Goal: Task Accomplishment & Management: Use online tool/utility

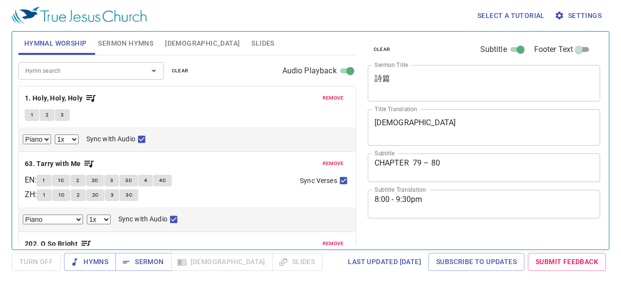
select select "1"
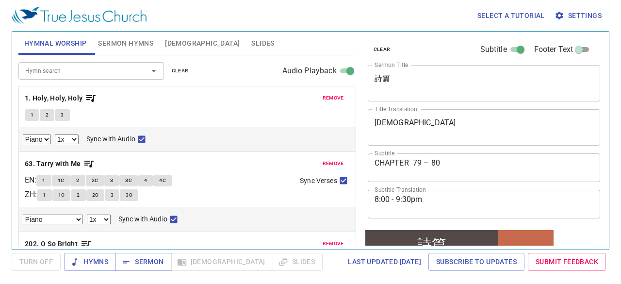
drag, startPoint x: 3, startPoint y: 70, endPoint x: 21, endPoint y: 67, distance: 18.8
click at [3, 70] on div "Select a tutorial Settings Hymnal Worship Sermon Hymns Bible Slides Hymn search…" at bounding box center [310, 142] width 621 height 284
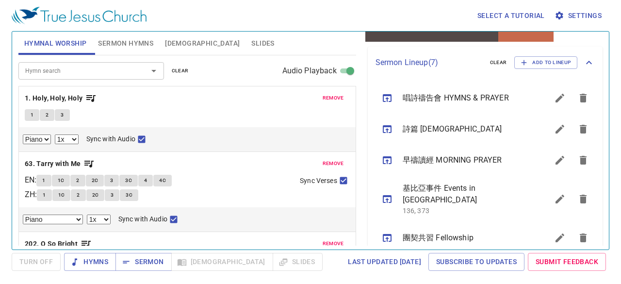
scroll to position [291, 0]
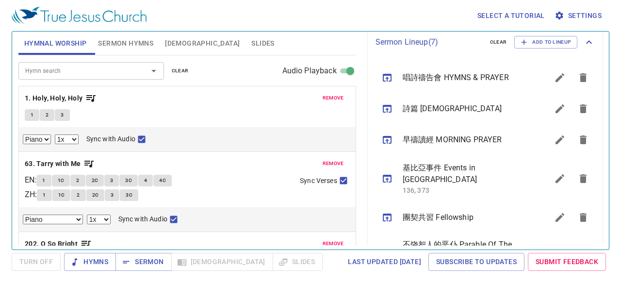
click at [554, 112] on icon "sermon lineup list" at bounding box center [560, 109] width 12 height 12
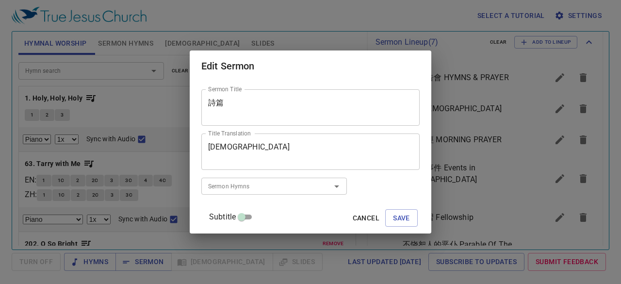
click at [259, 216] on input "Subtitle" at bounding box center [241, 219] width 35 height 12
checkbox input "true"
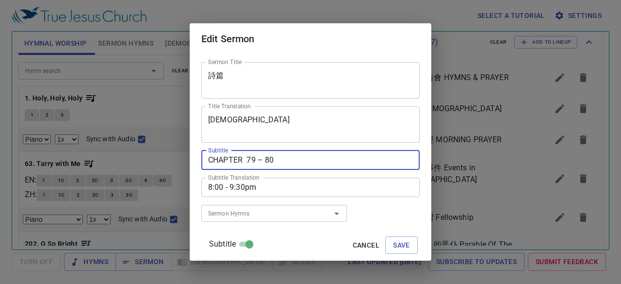
click at [266, 159] on textarea "CHAPTER 79 – 80" at bounding box center [310, 159] width 205 height 9
click at [292, 159] on textarea "CHAPTER 122 – 80" at bounding box center [310, 159] width 205 height 9
type textarea "CHAPTER 122 – 124"
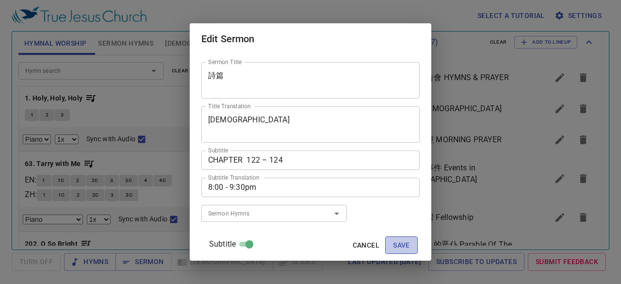
click at [393, 241] on span "Save" at bounding box center [401, 245] width 17 height 12
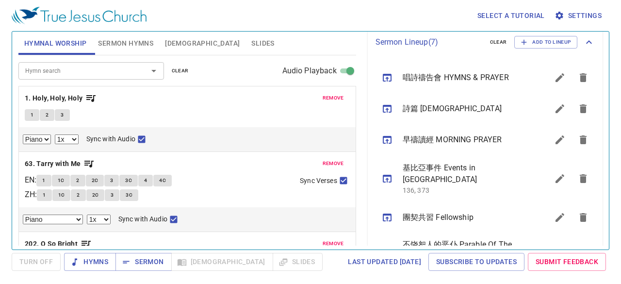
click at [389, 110] on icon "sermon lineup list" at bounding box center [388, 109] width 12 height 12
click at [136, 262] on span "Sermon" at bounding box center [143, 262] width 40 height 12
click at [552, 116] on button "sermon lineup list" at bounding box center [560, 108] width 23 height 23
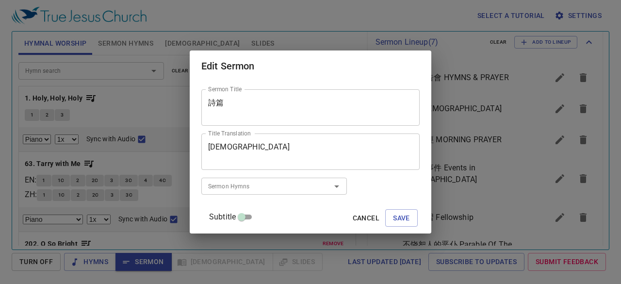
click at [259, 213] on input "Subtitle" at bounding box center [241, 219] width 35 height 12
checkbox input "true"
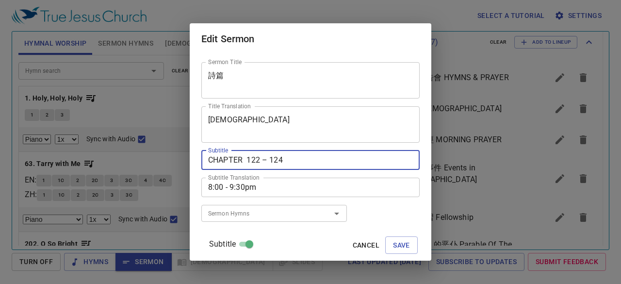
click at [251, 160] on textarea "CHAPTER 122 – 124" at bounding box center [310, 159] width 205 height 9
click at [253, 161] on textarea "CHAPTER 122 – 124" at bounding box center [310, 159] width 205 height 9
type textarea "CHAPTERS 122 – 124"
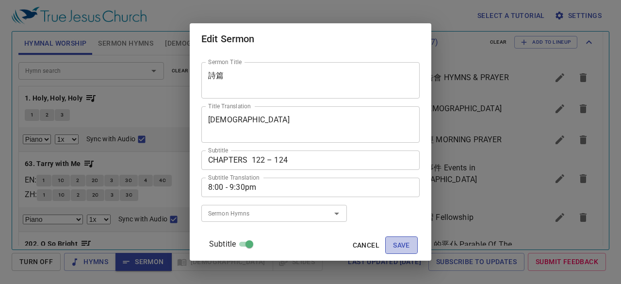
click at [393, 242] on span "Save" at bounding box center [401, 245] width 17 height 12
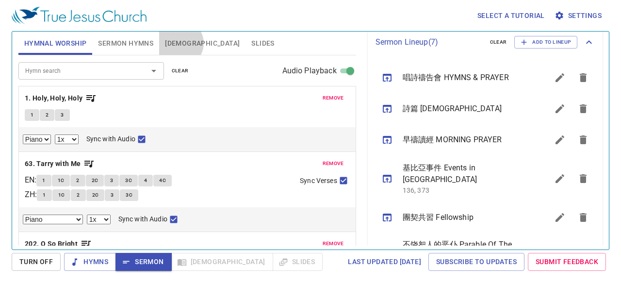
click at [180, 43] on span "[DEMOGRAPHIC_DATA]" at bounding box center [202, 43] width 75 height 12
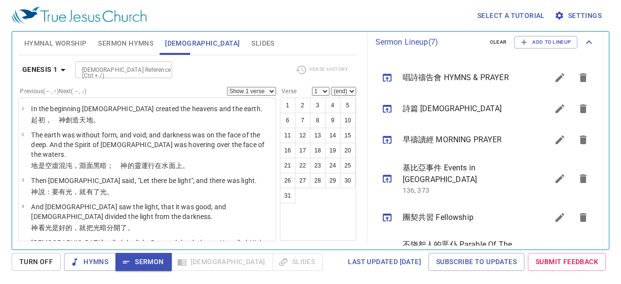
click at [54, 69] on b "Genesis 1" at bounding box center [39, 70] width 35 height 12
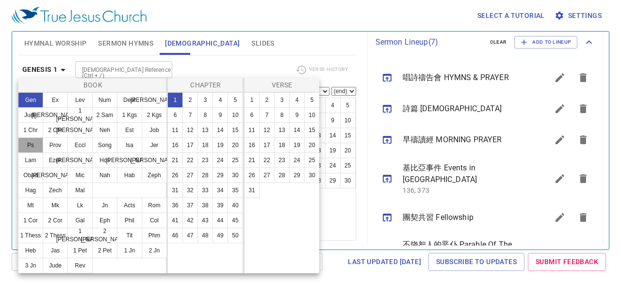
click at [35, 150] on button "Ps" at bounding box center [30, 145] width 25 height 16
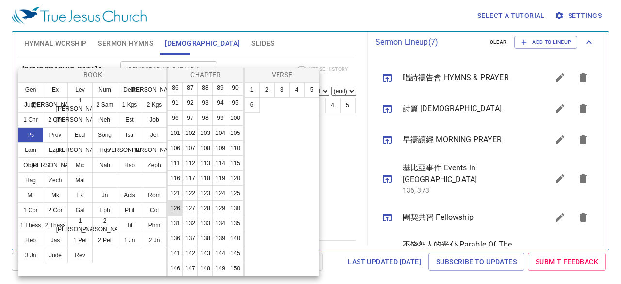
scroll to position [378, 0]
click at [192, 185] on button "122" at bounding box center [191, 193] width 16 height 16
click at [252, 92] on button "1" at bounding box center [252, 90] width 16 height 16
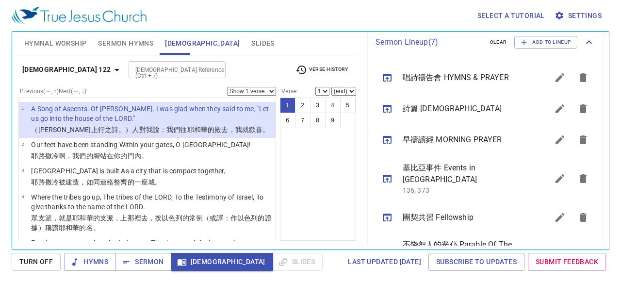
drag, startPoint x: 111, startPoint y: 41, endPoint x: 113, endPoint y: 52, distance: 10.9
click at [111, 41] on span "Sermon Hymns" at bounding box center [125, 43] width 55 height 12
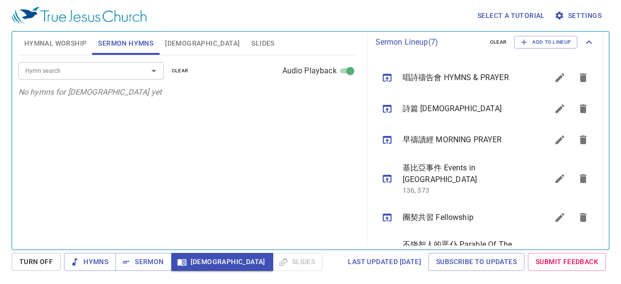
click at [112, 69] on input "Hymn search" at bounding box center [76, 70] width 111 height 11
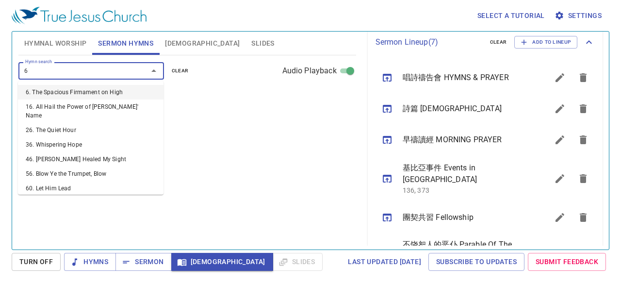
type input "67"
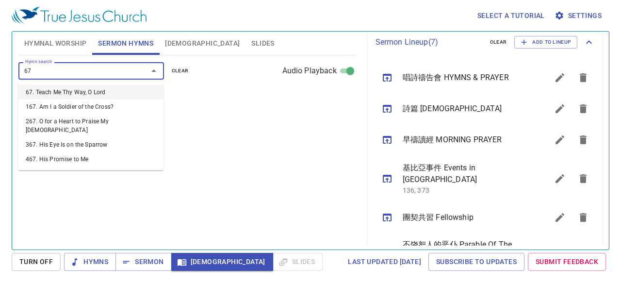
click at [102, 88] on li "67. Teach Me Thy Way, O Lord" at bounding box center [91, 92] width 146 height 15
select select "1"
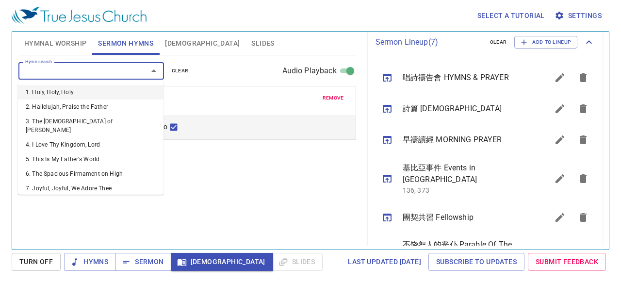
click at [109, 75] on input "Hymn search" at bounding box center [76, 70] width 111 height 11
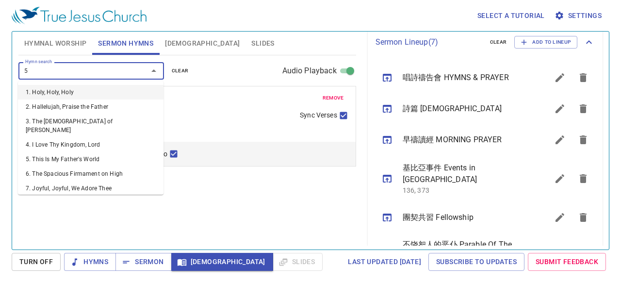
type input "50"
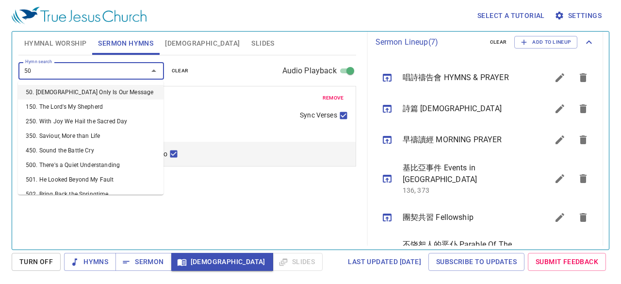
click at [99, 89] on li "50. [DEMOGRAPHIC_DATA] Only Is Our Message" at bounding box center [91, 92] width 146 height 15
select select "1"
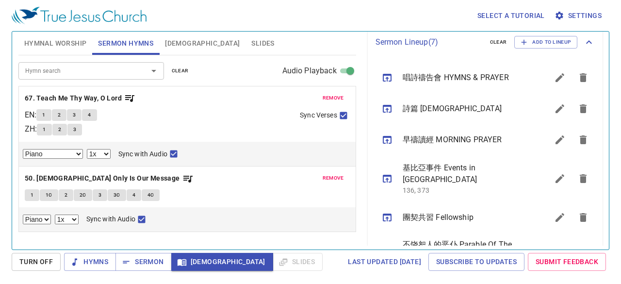
click at [65, 35] on button "Hymnal Worship" at bounding box center [55, 43] width 74 height 23
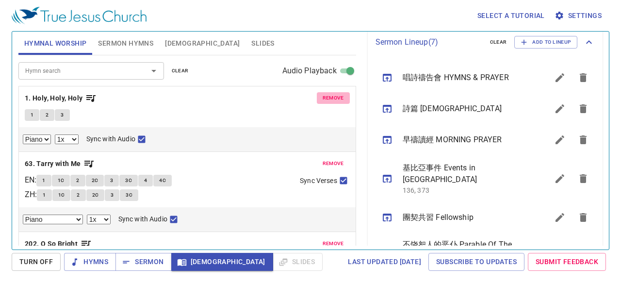
click at [324, 98] on span "remove" at bounding box center [333, 98] width 21 height 9
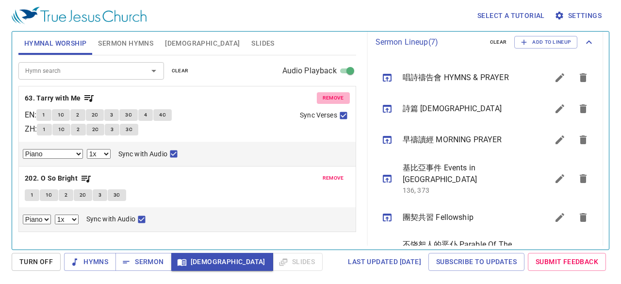
click at [324, 98] on span "remove" at bounding box center [333, 98] width 21 height 9
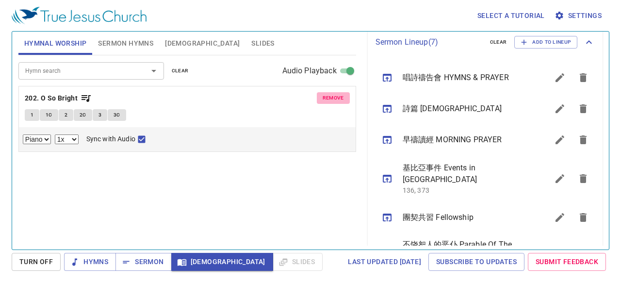
click at [324, 98] on span "remove" at bounding box center [333, 98] width 21 height 9
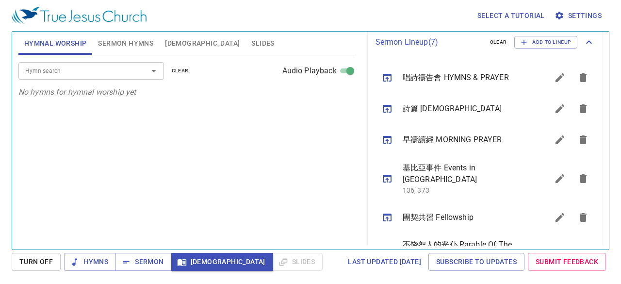
drag, startPoint x: 35, startPoint y: 127, endPoint x: 46, endPoint y: 89, distance: 39.3
click at [35, 127] on div "Hymn search Hymn search clear Audio Playback No hymns for hymnal worship yet" at bounding box center [187, 148] width 338 height 186
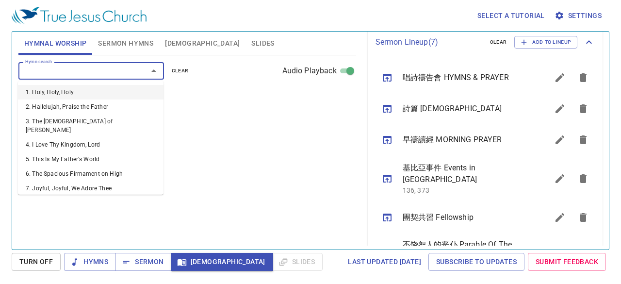
click at [52, 73] on input "Hymn search" at bounding box center [76, 70] width 111 height 11
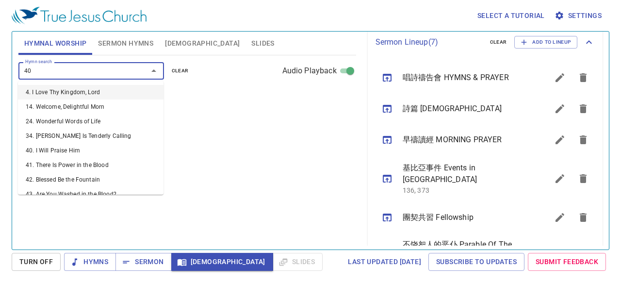
type input "405"
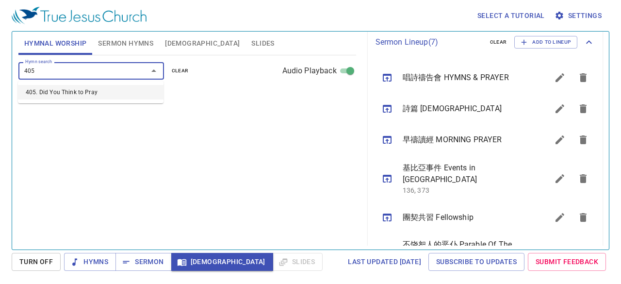
click at [55, 91] on li "405. Did You Think to Pray" at bounding box center [91, 92] width 146 height 15
select select "1"
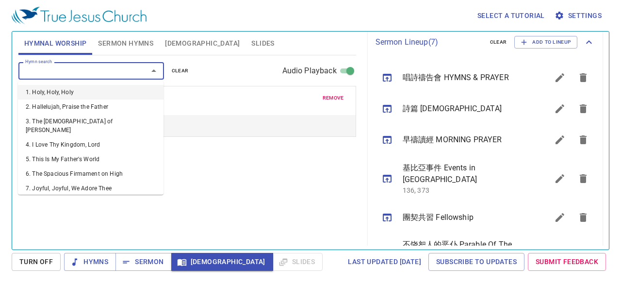
click at [64, 72] on input "Hymn search" at bounding box center [76, 70] width 111 height 11
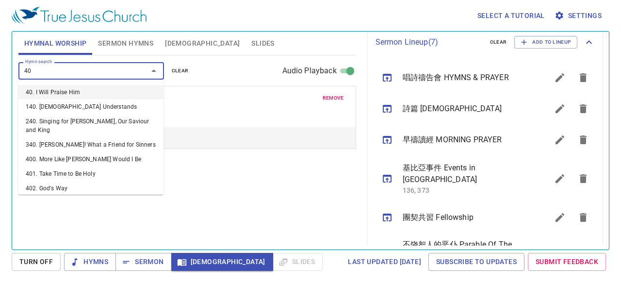
type input "406"
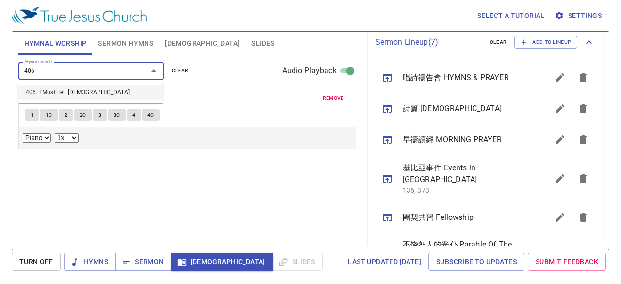
click at [65, 93] on li "406. I Must Tell [DEMOGRAPHIC_DATA]" at bounding box center [91, 92] width 146 height 15
select select "1"
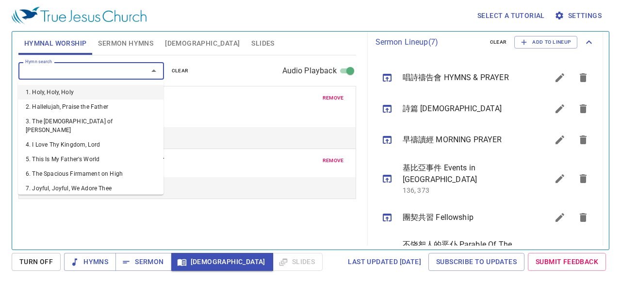
click at [68, 74] on input "Hymn search" at bounding box center [76, 70] width 111 height 11
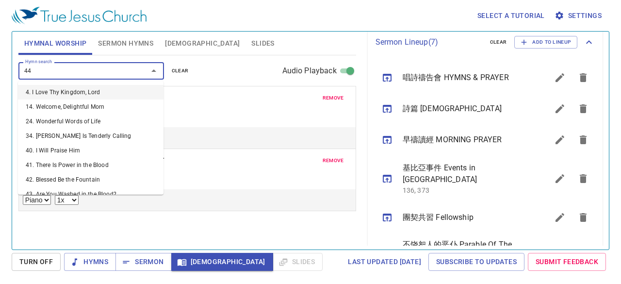
type input "441"
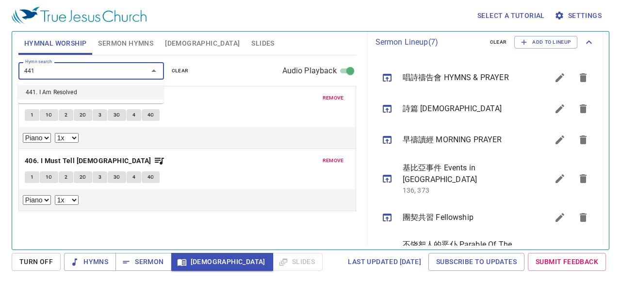
click at [64, 91] on li "441. I Am Resolved" at bounding box center [91, 92] width 146 height 15
select select "1"
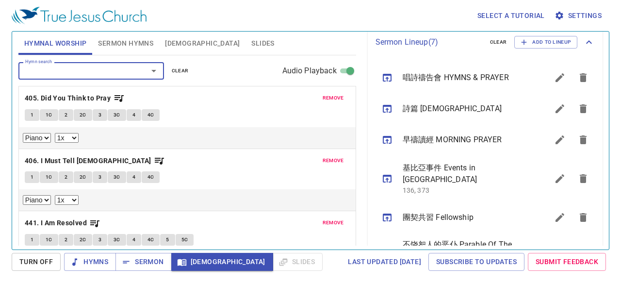
click at [63, 73] on input "Hymn search" at bounding box center [76, 70] width 111 height 11
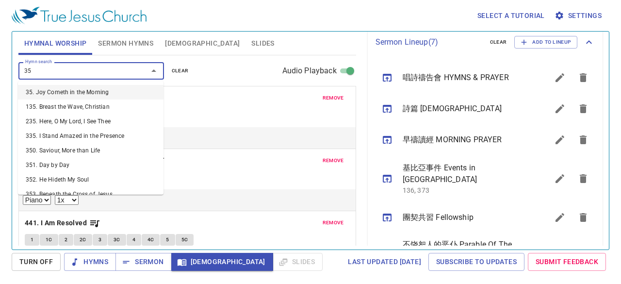
type input "358"
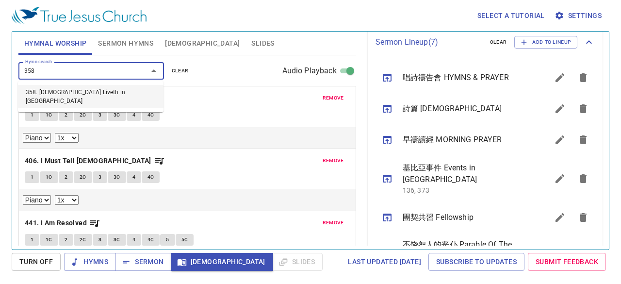
click at [54, 88] on li "358. [DEMOGRAPHIC_DATA] Liveth in [GEOGRAPHIC_DATA]" at bounding box center [91, 96] width 146 height 23
select select "1"
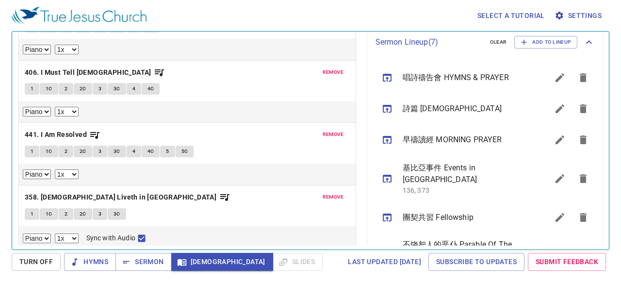
scroll to position [0, 0]
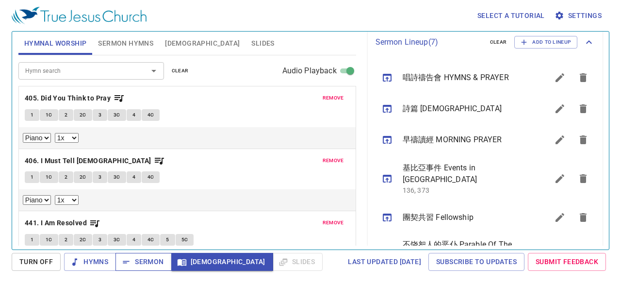
click at [163, 260] on button "Sermon" at bounding box center [144, 262] width 56 height 18
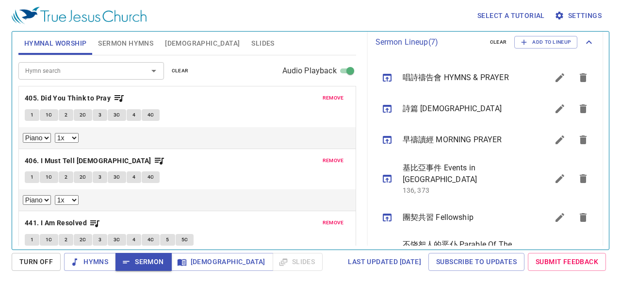
click at [36, 116] on button "1" at bounding box center [32, 115] width 15 height 12
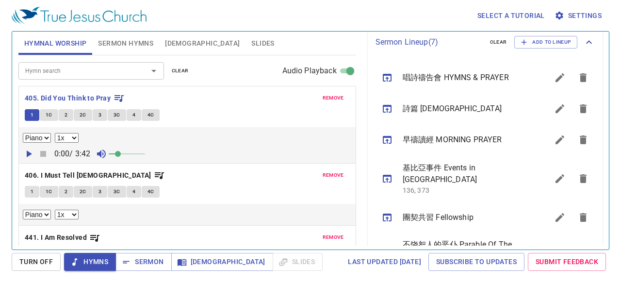
click at [0, 154] on div "Select a tutorial Settings Hymnal Worship Sermon Hymns Bible Slides Hymn search…" at bounding box center [310, 142] width 621 height 284
click at [49, 115] on span "1C" at bounding box center [49, 115] width 7 height 9
click at [66, 115] on span "2" at bounding box center [66, 115] width 3 height 9
click at [77, 115] on button "2C" at bounding box center [83, 115] width 18 height 12
click at [97, 117] on button "3" at bounding box center [100, 115] width 15 height 12
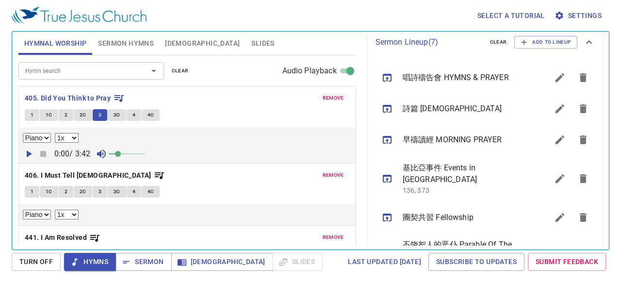
click at [120, 115] on button "3C" at bounding box center [117, 115] width 18 height 12
click at [131, 113] on button "4" at bounding box center [134, 115] width 15 height 12
click at [148, 115] on span "4C" at bounding box center [151, 115] width 7 height 9
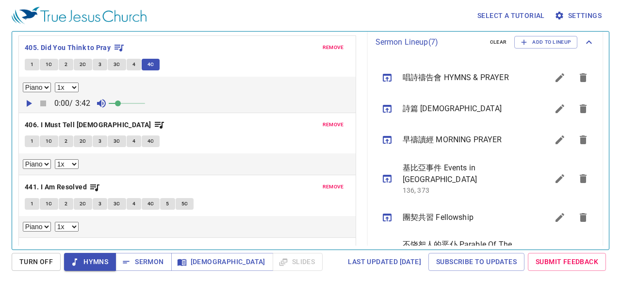
scroll to position [103, 0]
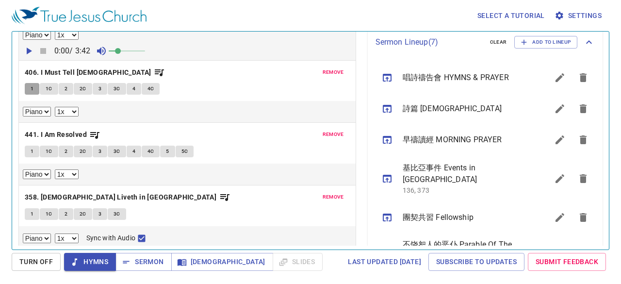
click at [37, 84] on button "1" at bounding box center [32, 89] width 15 height 12
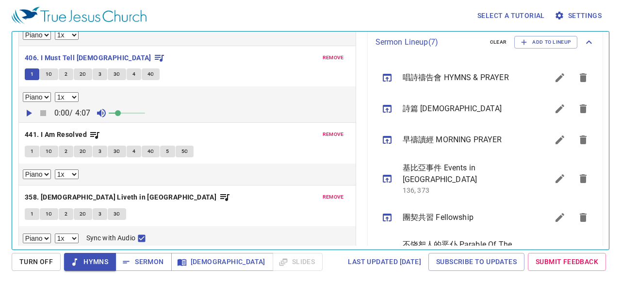
click at [0, 149] on div "Select a tutorial Settings Hymnal Worship Sermon Hymns Bible Slides Hymn search…" at bounding box center [310, 142] width 621 height 284
click at [52, 73] on button "1C" at bounding box center [49, 74] width 18 height 12
click at [65, 70] on span "2" at bounding box center [66, 74] width 3 height 9
click at [78, 72] on button "2C" at bounding box center [83, 74] width 18 height 12
click at [95, 74] on button "3" at bounding box center [100, 74] width 15 height 12
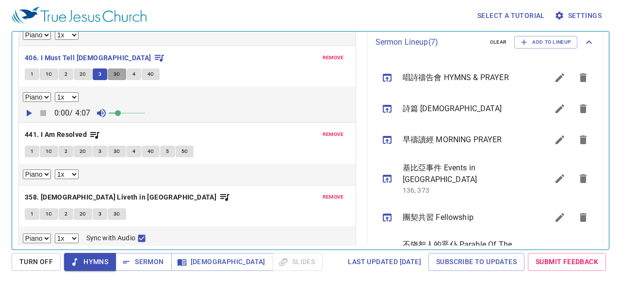
click at [114, 71] on span "3C" at bounding box center [117, 74] width 7 height 9
click at [135, 69] on button "4" at bounding box center [134, 74] width 15 height 12
click at [151, 72] on span "4C" at bounding box center [151, 74] width 7 height 9
click at [32, 148] on span "1" at bounding box center [32, 151] width 3 height 9
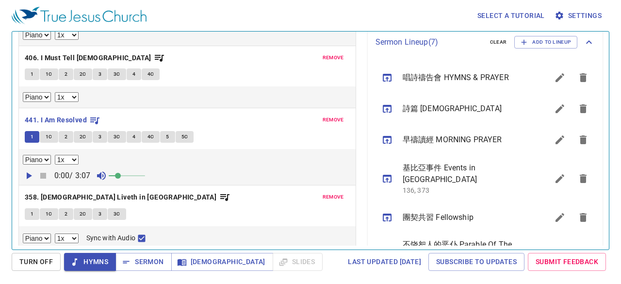
click at [0, 164] on div "Select a tutorial Settings Hymnal Worship Sermon Hymns Bible Slides Hymn search…" at bounding box center [310, 142] width 621 height 284
click at [48, 133] on span "1C" at bounding box center [49, 137] width 7 height 9
click at [65, 133] on span "2" at bounding box center [66, 137] width 3 height 9
click at [82, 133] on span "2C" at bounding box center [83, 137] width 7 height 9
click at [103, 132] on button "3" at bounding box center [100, 137] width 15 height 12
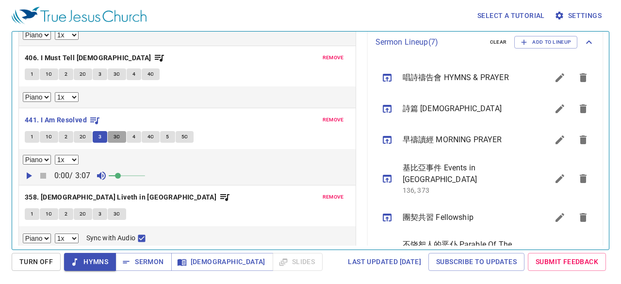
click at [112, 132] on button "3C" at bounding box center [117, 137] width 18 height 12
click at [138, 135] on button "4" at bounding box center [134, 137] width 15 height 12
click at [144, 131] on button "4C" at bounding box center [151, 137] width 18 height 12
click at [166, 136] on span "5" at bounding box center [167, 137] width 3 height 9
click at [186, 133] on span "5C" at bounding box center [185, 137] width 7 height 9
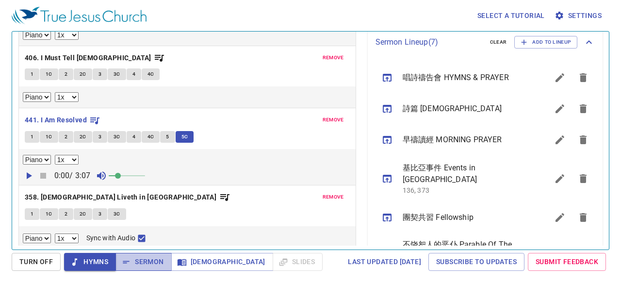
click at [144, 268] on button "Sermon" at bounding box center [144, 262] width 56 height 18
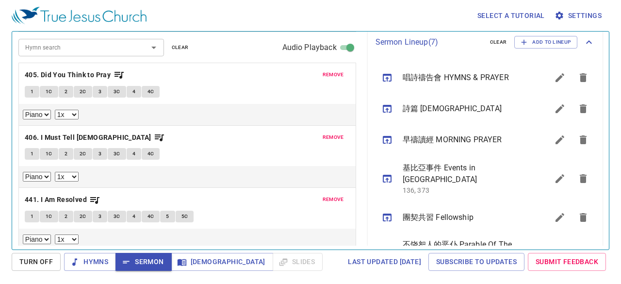
scroll to position [0, 0]
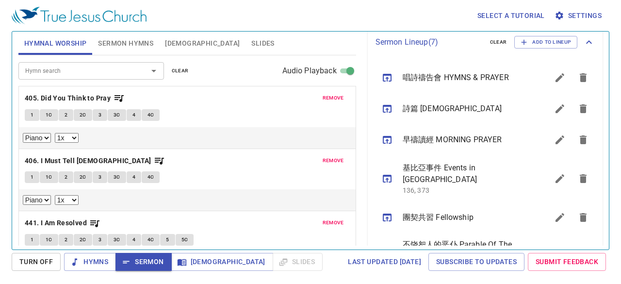
click at [135, 47] on span "Sermon Hymns" at bounding box center [125, 43] width 55 height 12
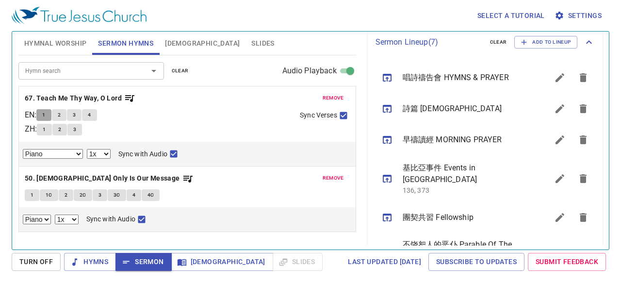
click at [45, 115] on button "1" at bounding box center [43, 115] width 15 height 12
checkbox input "false"
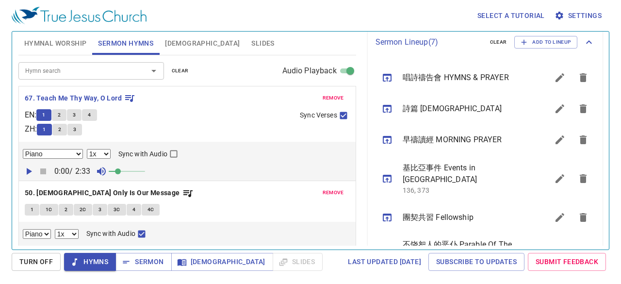
drag, startPoint x: 0, startPoint y: 178, endPoint x: 98, endPoint y: 115, distance: 116.6
click at [0, 178] on div "Select a tutorial Settings Hymnal Worship Sermon Hymns Bible Slides Hymn search…" at bounding box center [310, 142] width 621 height 284
click at [67, 114] on button "2" at bounding box center [59, 115] width 15 height 12
click at [76, 113] on button "3" at bounding box center [74, 115] width 15 height 12
click at [190, 257] on span "[DEMOGRAPHIC_DATA]" at bounding box center [222, 262] width 86 height 12
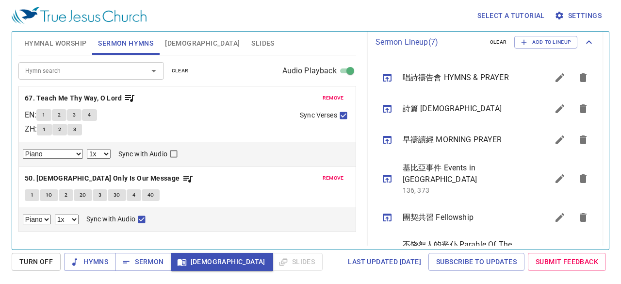
click at [177, 47] on span "[DEMOGRAPHIC_DATA]" at bounding box center [202, 43] width 75 height 12
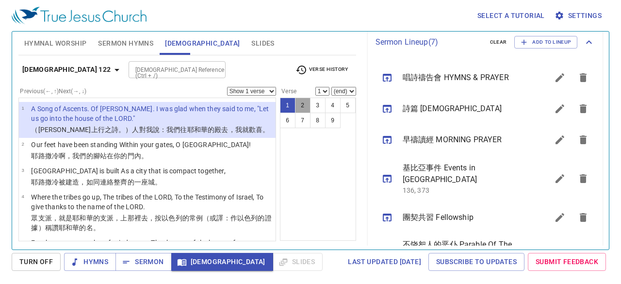
click at [304, 103] on button "2" at bounding box center [303, 106] width 16 height 16
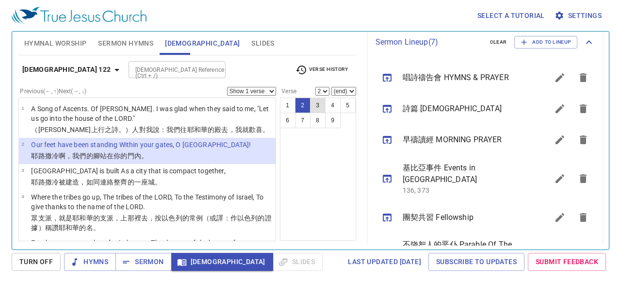
click at [316, 105] on button "3" at bounding box center [318, 106] width 16 height 16
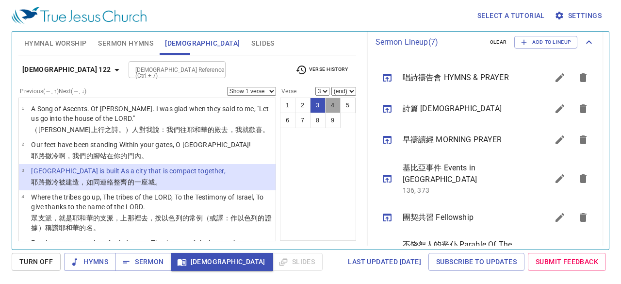
click at [331, 105] on button "4" at bounding box center [333, 106] width 16 height 16
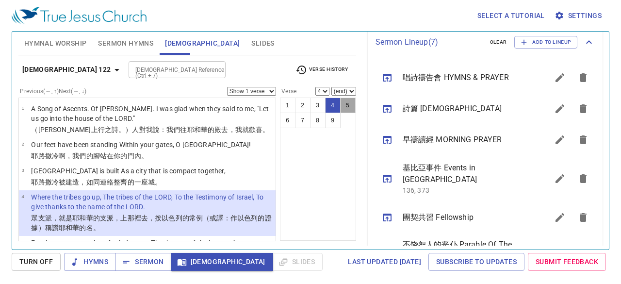
click at [347, 106] on button "5" at bounding box center [348, 106] width 16 height 16
select select "5"
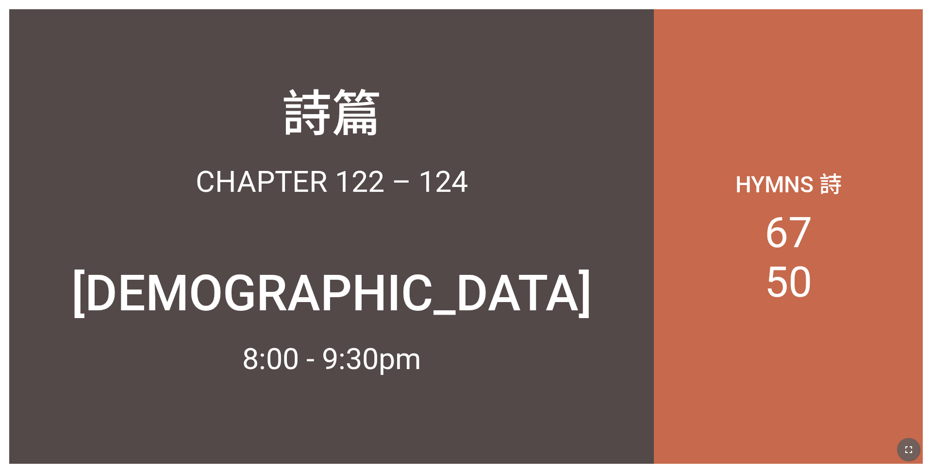
click at [392, 291] on icon "button" at bounding box center [909, 450] width 12 height 12
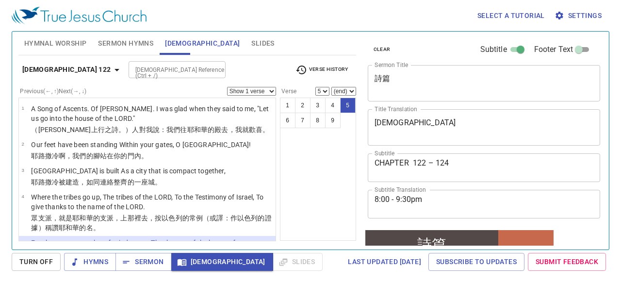
scroll to position [291, 0]
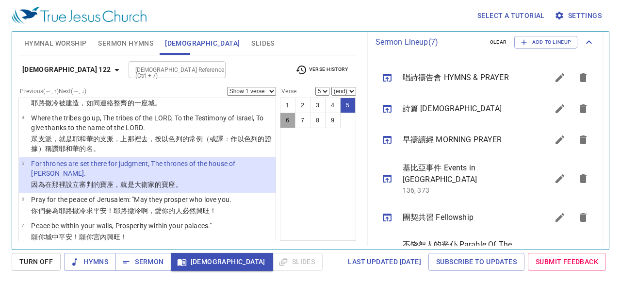
click at [289, 127] on button "6" at bounding box center [288, 121] width 16 height 16
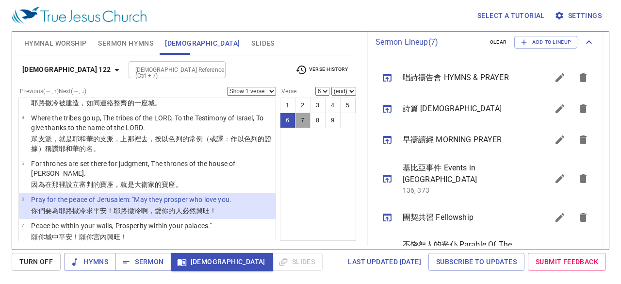
click at [298, 122] on button "7" at bounding box center [303, 121] width 16 height 16
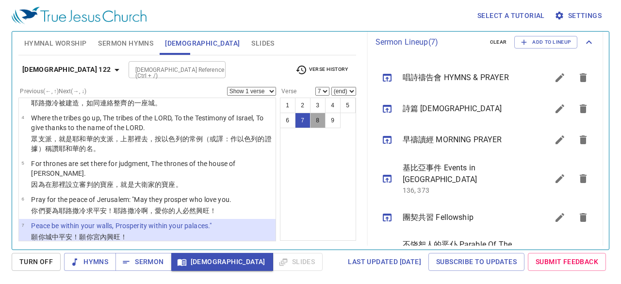
click at [313, 121] on button "8" at bounding box center [318, 121] width 16 height 16
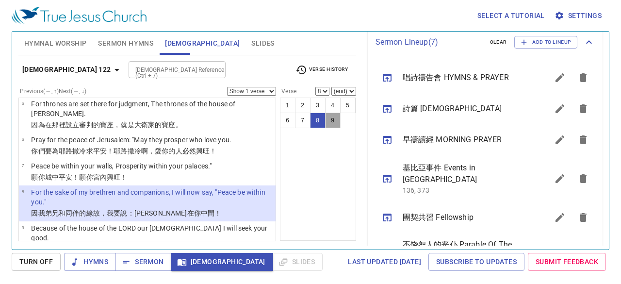
click at [336, 121] on button "9" at bounding box center [333, 121] width 16 height 16
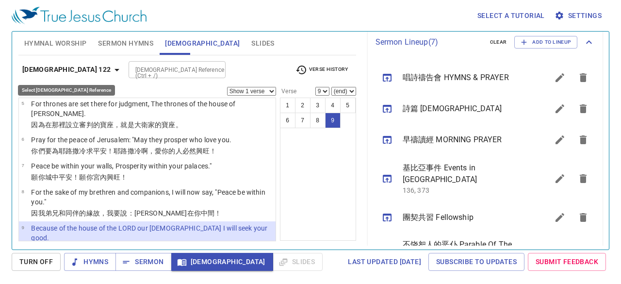
click at [111, 65] on icon "button" at bounding box center [117, 70] width 12 height 12
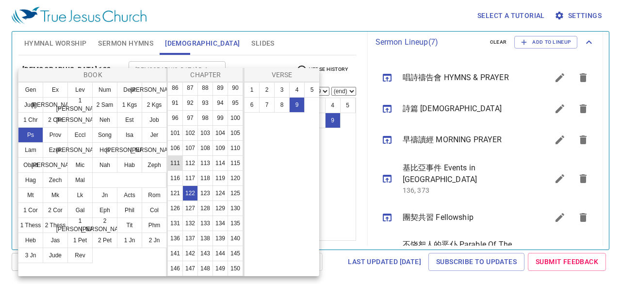
scroll to position [329, 0]
click at [205, 201] on button "123" at bounding box center [206, 193] width 16 height 16
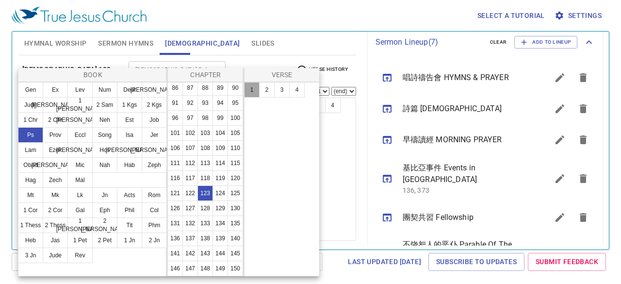
click at [253, 86] on button "1" at bounding box center [252, 90] width 16 height 16
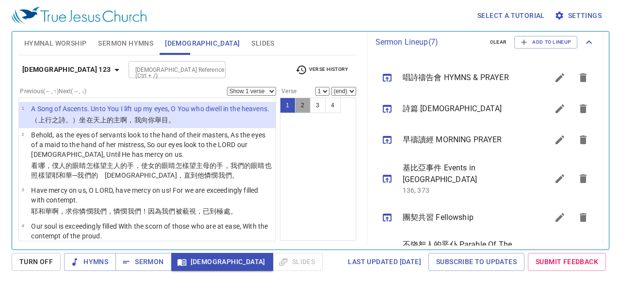
click at [300, 108] on button "2" at bounding box center [303, 106] width 16 height 16
select select "2"
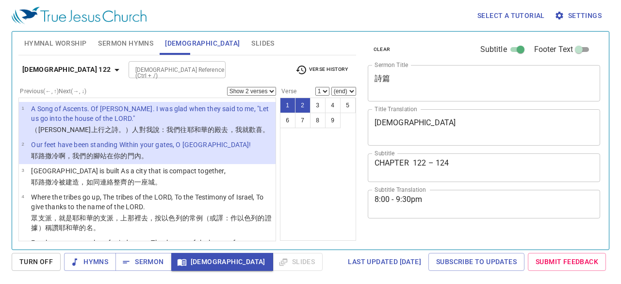
select select "2"
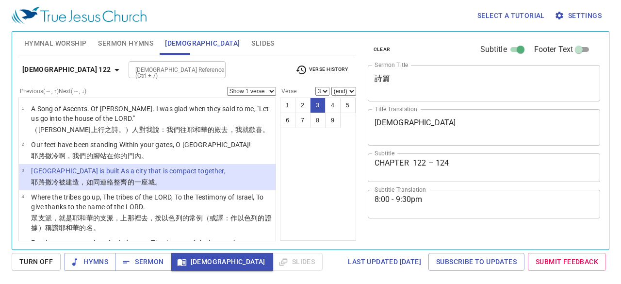
select select "3"
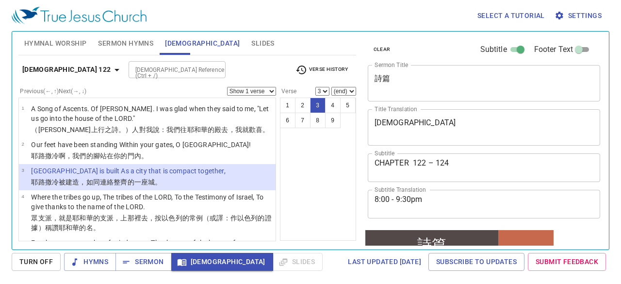
scroll to position [291, 0]
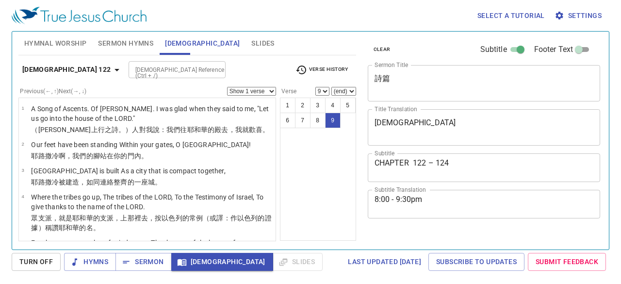
select select "9"
select select "6"
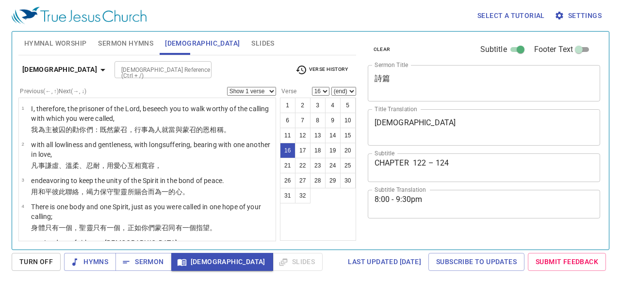
select select "16"
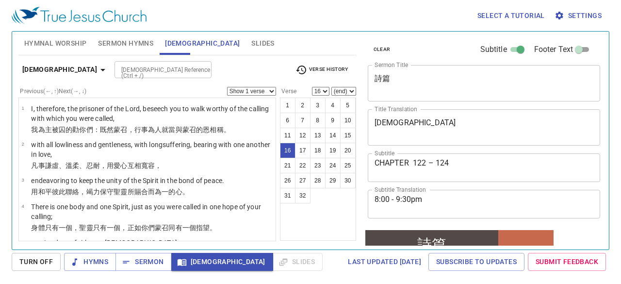
scroll to position [291, 0]
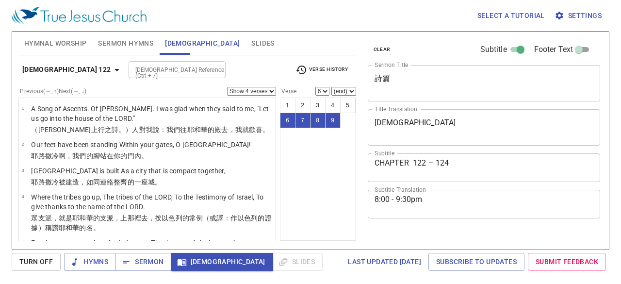
select select "4"
select select "6"
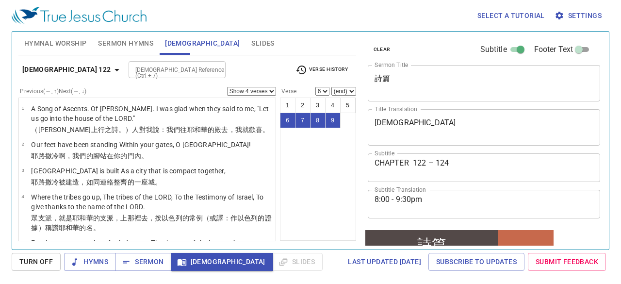
scroll to position [291, 0]
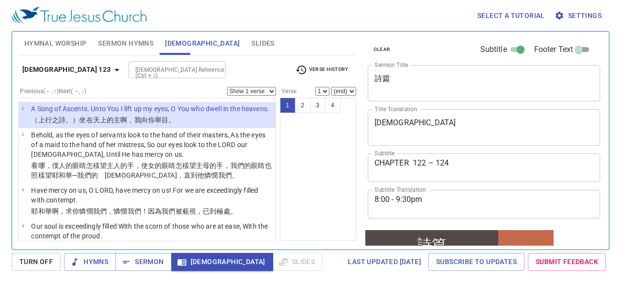
scroll to position [291, 0]
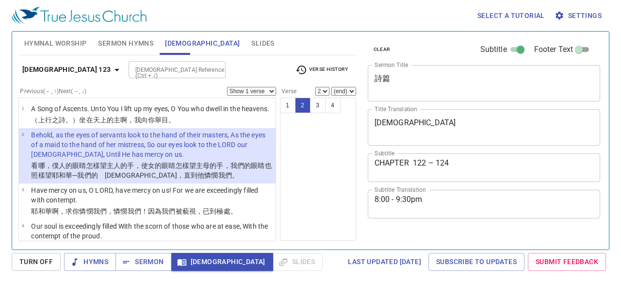
select select "2"
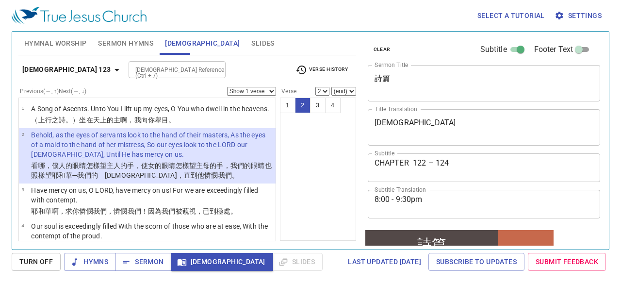
scroll to position [291, 0]
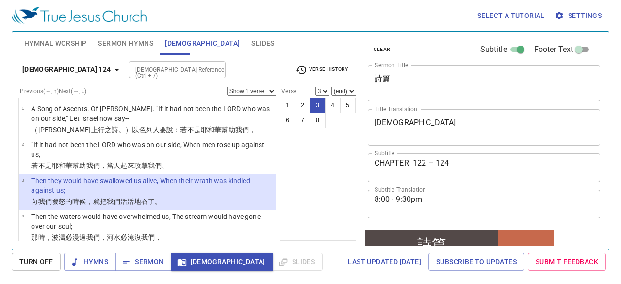
click at [298, 113] on button "7" at bounding box center [303, 121] width 16 height 16
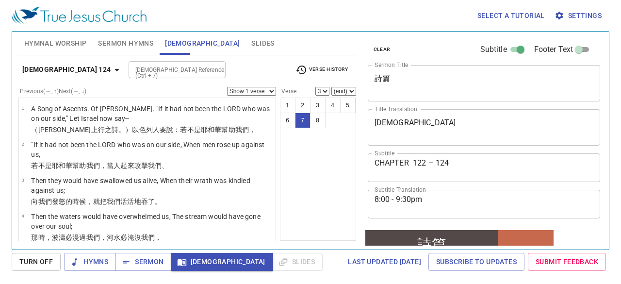
select select "7"
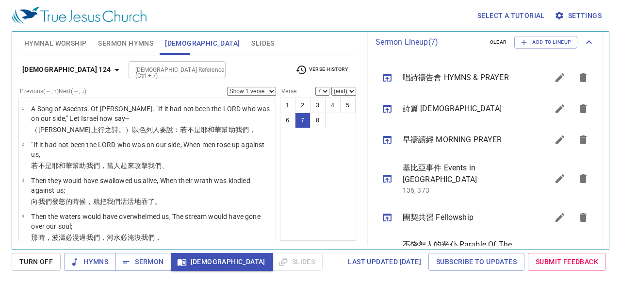
scroll to position [122, 0]
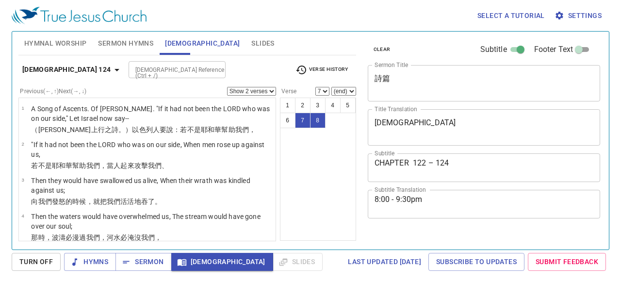
select select "2"
select select "7"
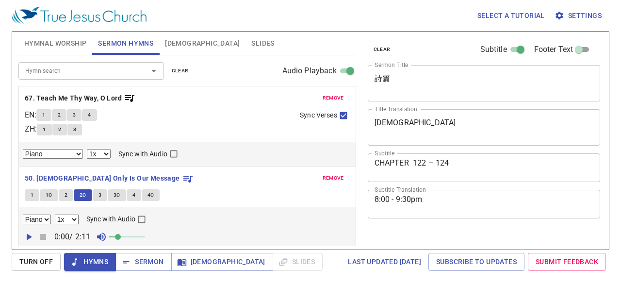
select select "1"
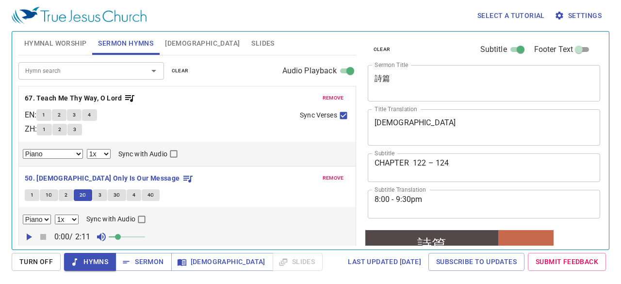
scroll to position [291, 0]
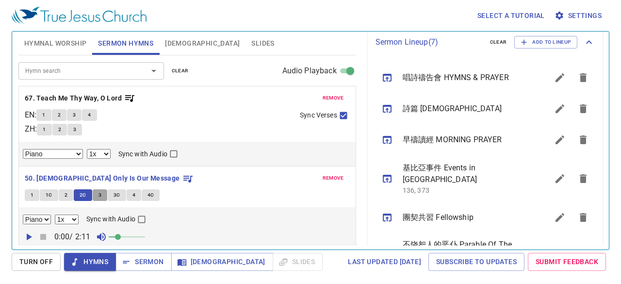
click at [96, 196] on button "3" at bounding box center [100, 195] width 15 height 12
click at [111, 196] on button "3C" at bounding box center [117, 195] width 18 height 12
click at [133, 197] on span "4" at bounding box center [134, 195] width 3 height 9
click at [142, 190] on button "4C" at bounding box center [151, 195] width 18 height 12
click at [251, 44] on span "Slides" at bounding box center [262, 43] width 23 height 12
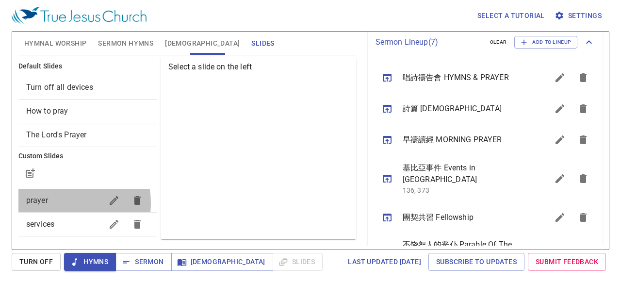
click at [58, 202] on span "prayer" at bounding box center [64, 201] width 76 height 12
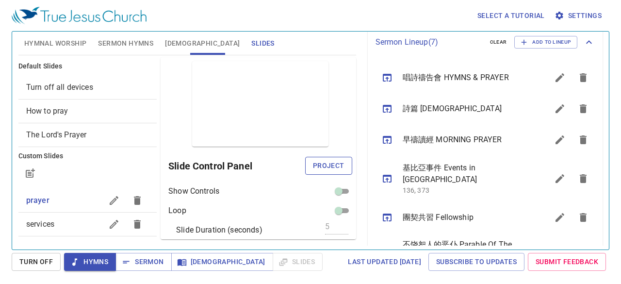
click at [321, 164] on span "Project" at bounding box center [329, 166] width 32 height 12
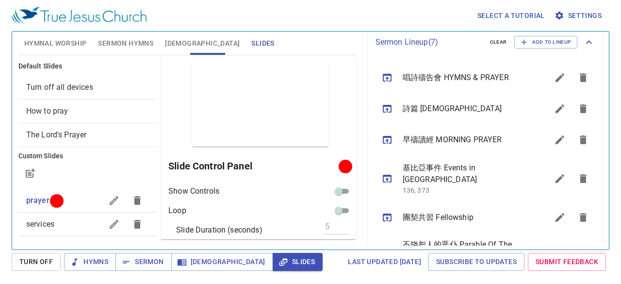
drag, startPoint x: 338, startPoint y: 198, endPoint x: 316, endPoint y: 29, distance: 169.9
click at [316, 29] on div "Select a tutorial Settings" at bounding box center [309, 15] width 594 height 31
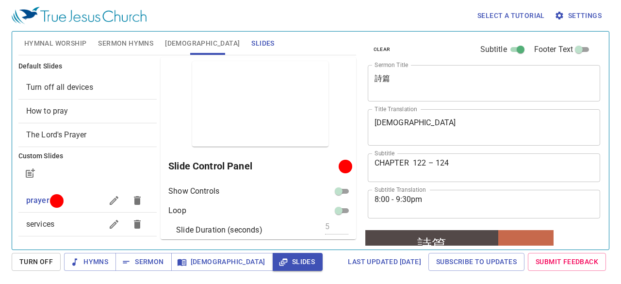
scroll to position [291, 0]
